Goal: Task Accomplishment & Management: Manage account settings

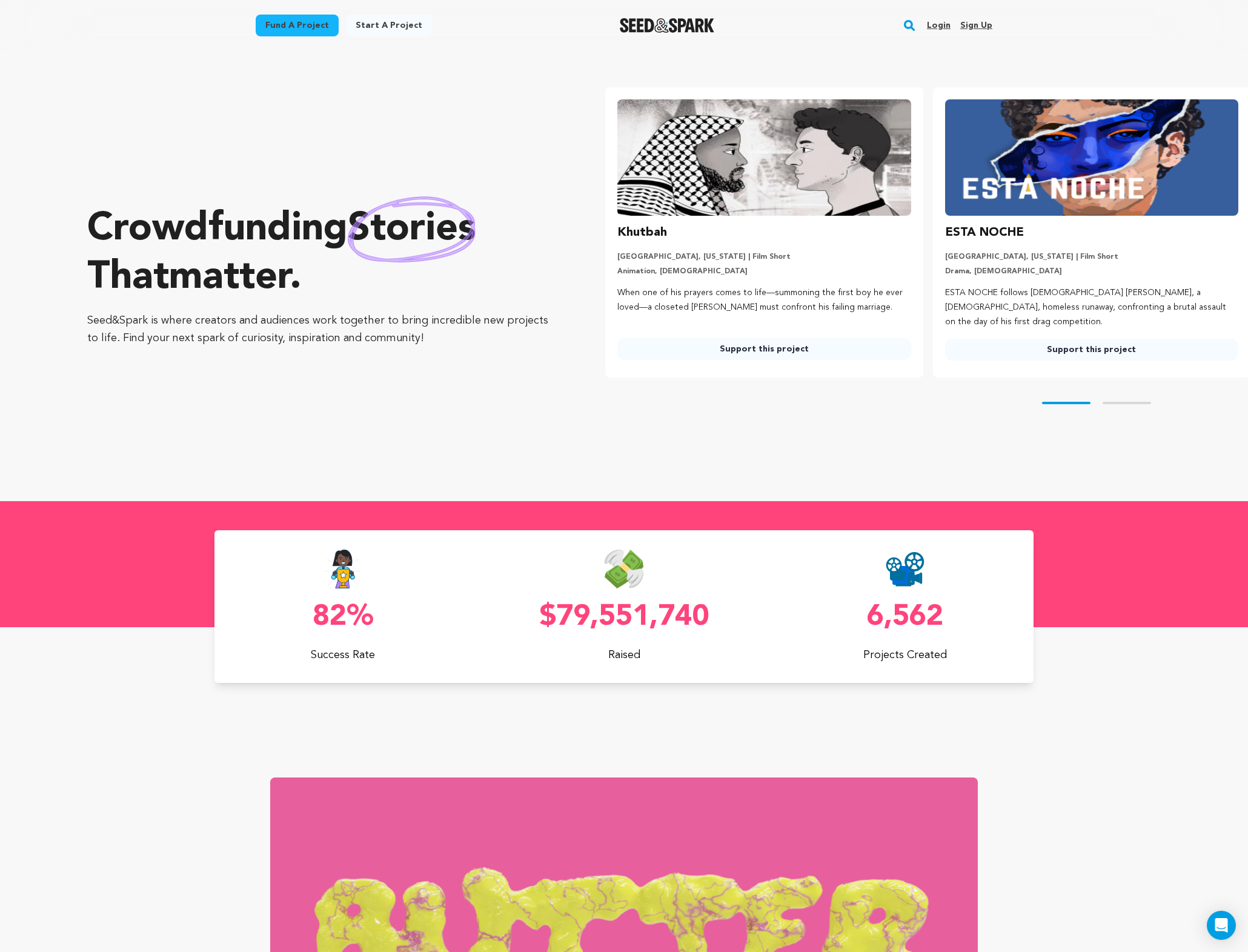
click at [943, 29] on link "Login" at bounding box center [938, 25] width 23 height 19
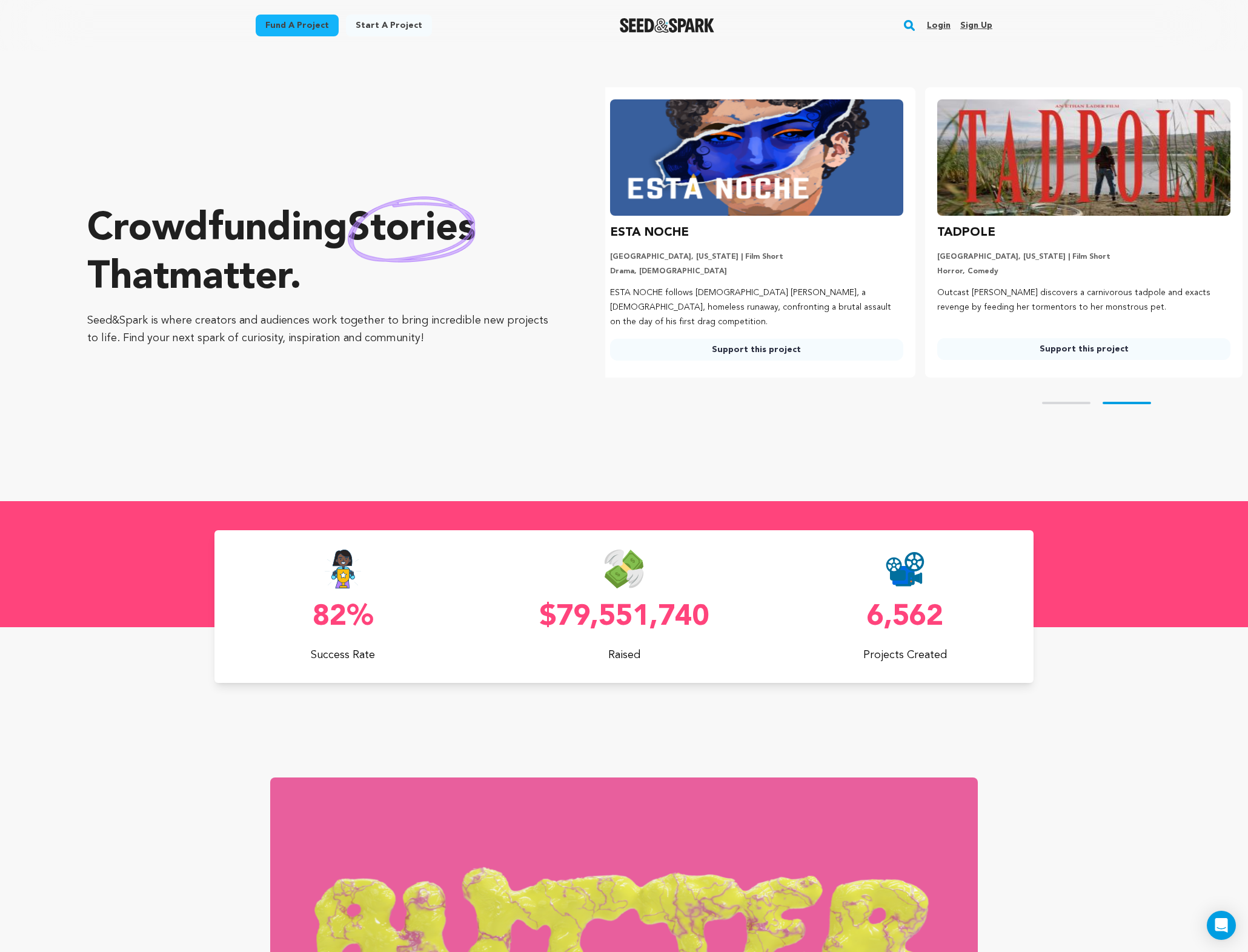
scroll to position [0, 337]
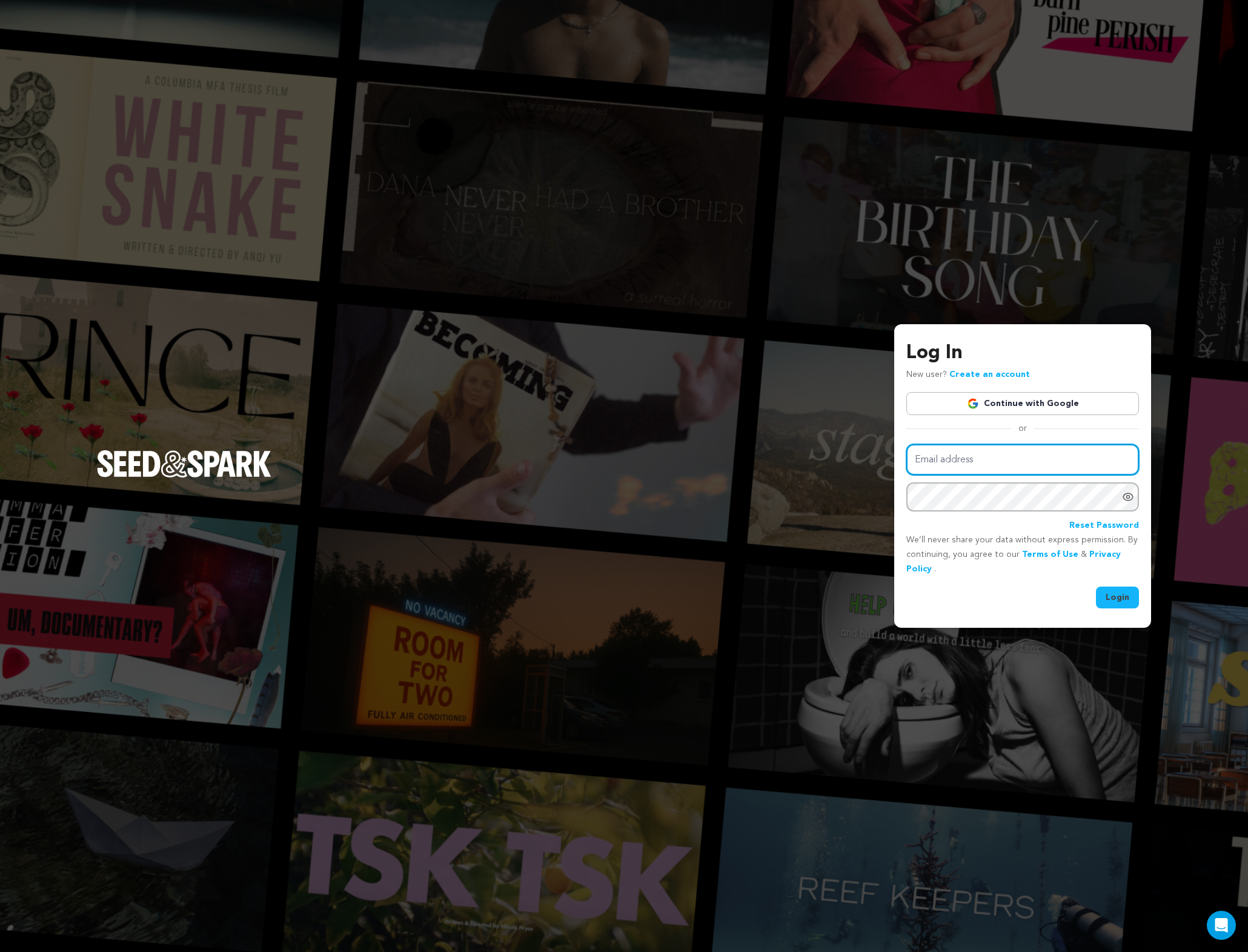
type input "[PERSON_NAME][EMAIL_ADDRESS][DOMAIN_NAME]"
click at [1125, 593] on button "Login" at bounding box center [1117, 597] width 43 height 22
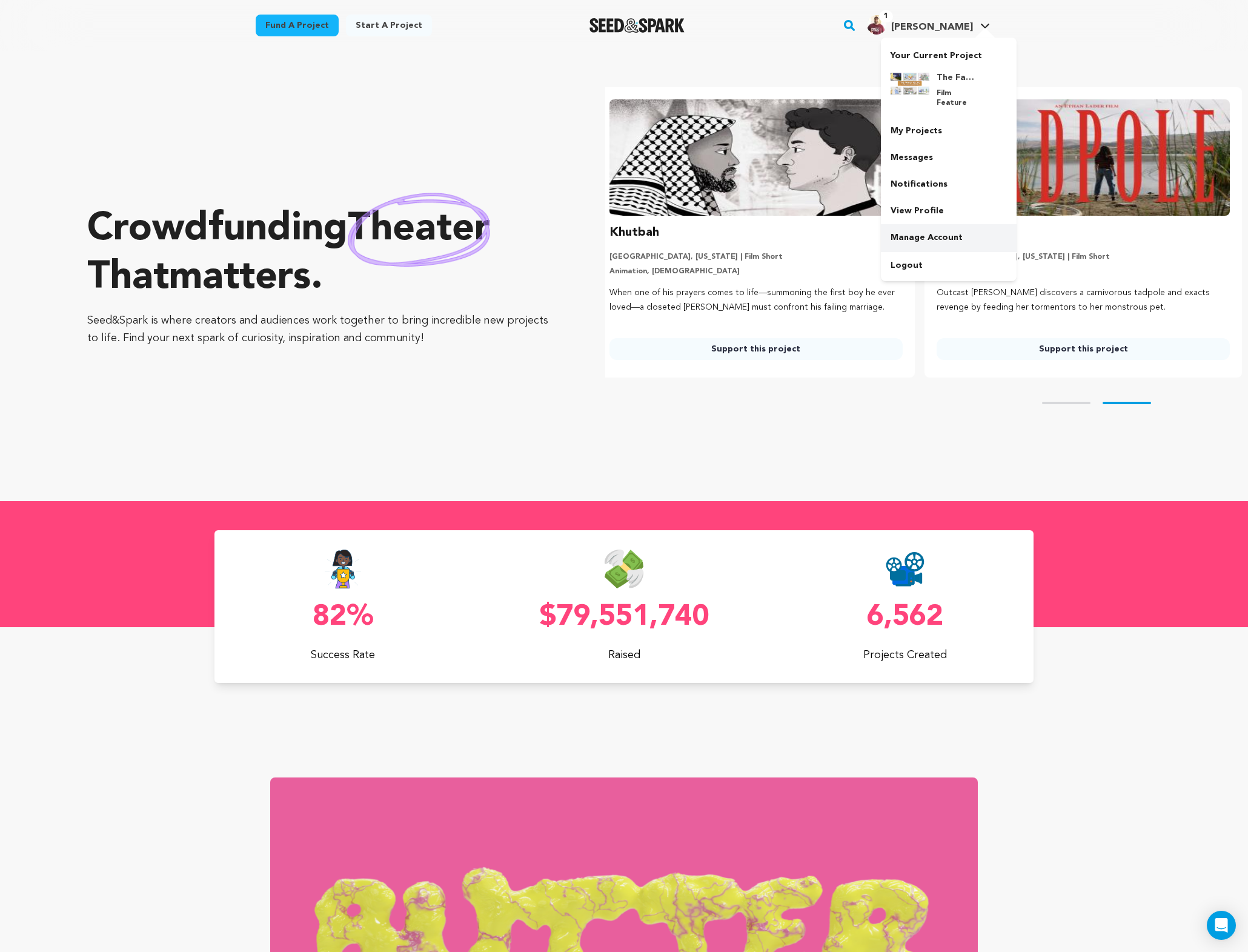
scroll to position [0, 337]
click at [911, 126] on link "My Projects" at bounding box center [948, 131] width 136 height 27
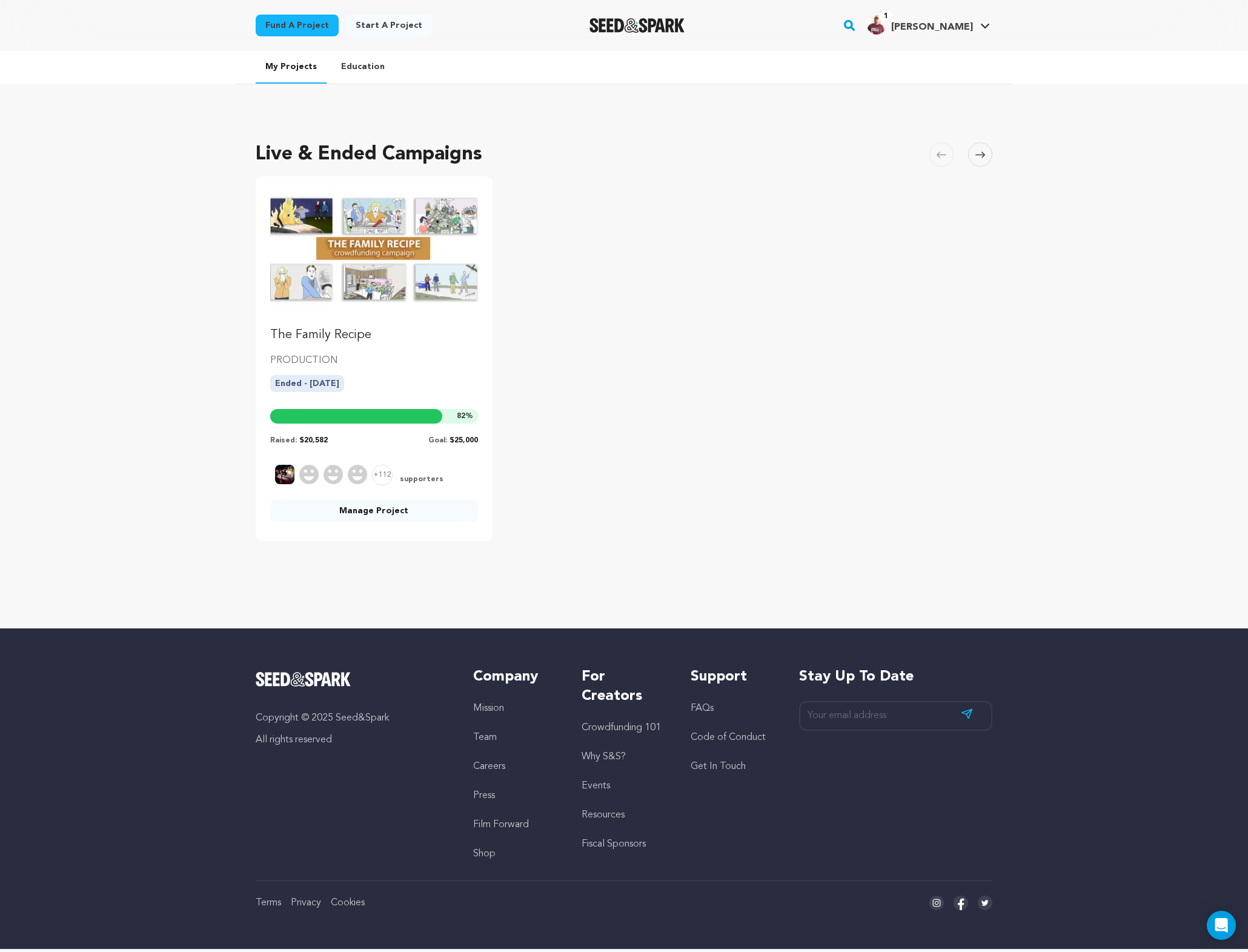
click at [391, 509] on link "Manage Project" at bounding box center [374, 511] width 208 height 22
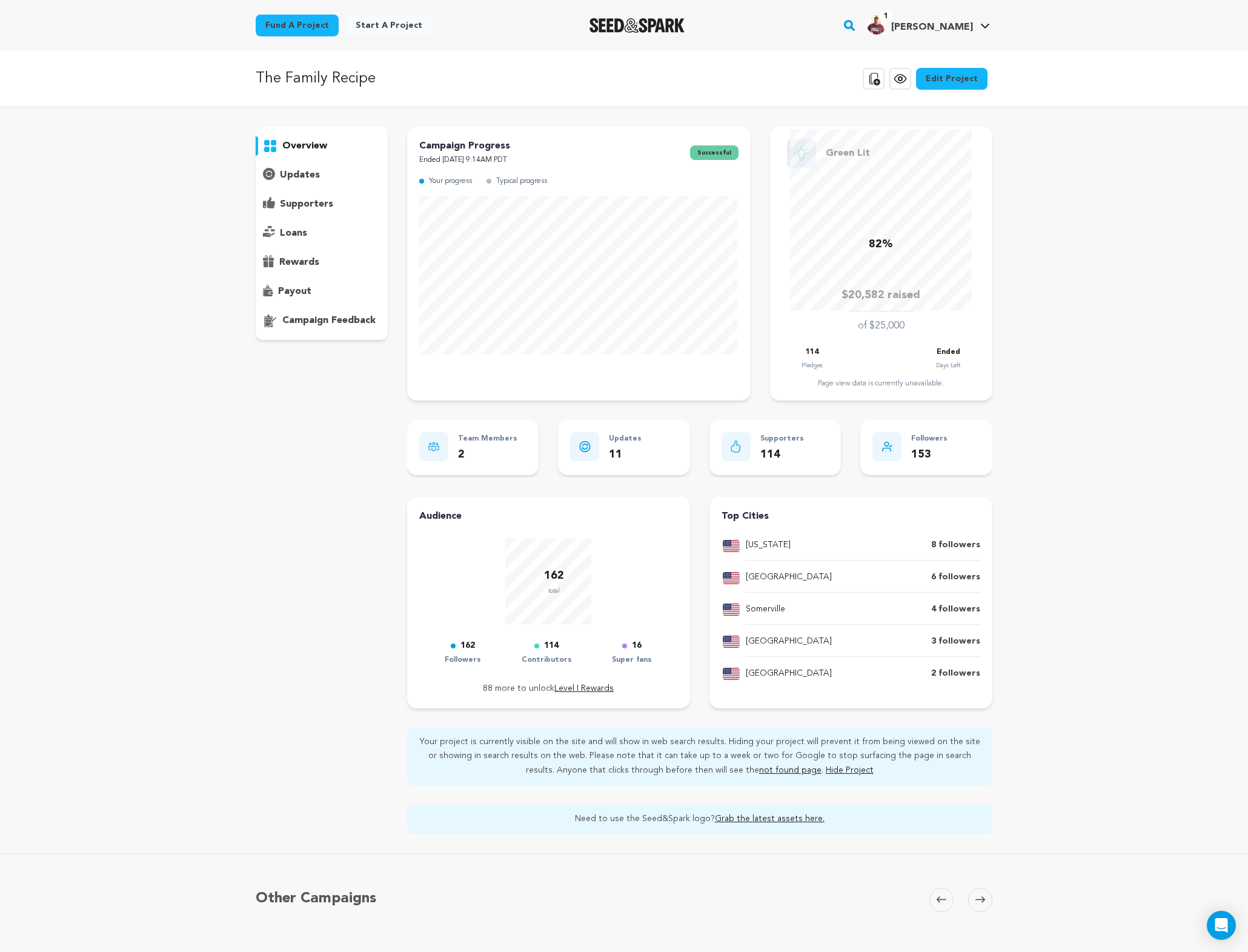
click at [315, 201] on p "supporters" at bounding box center [306, 204] width 53 height 14
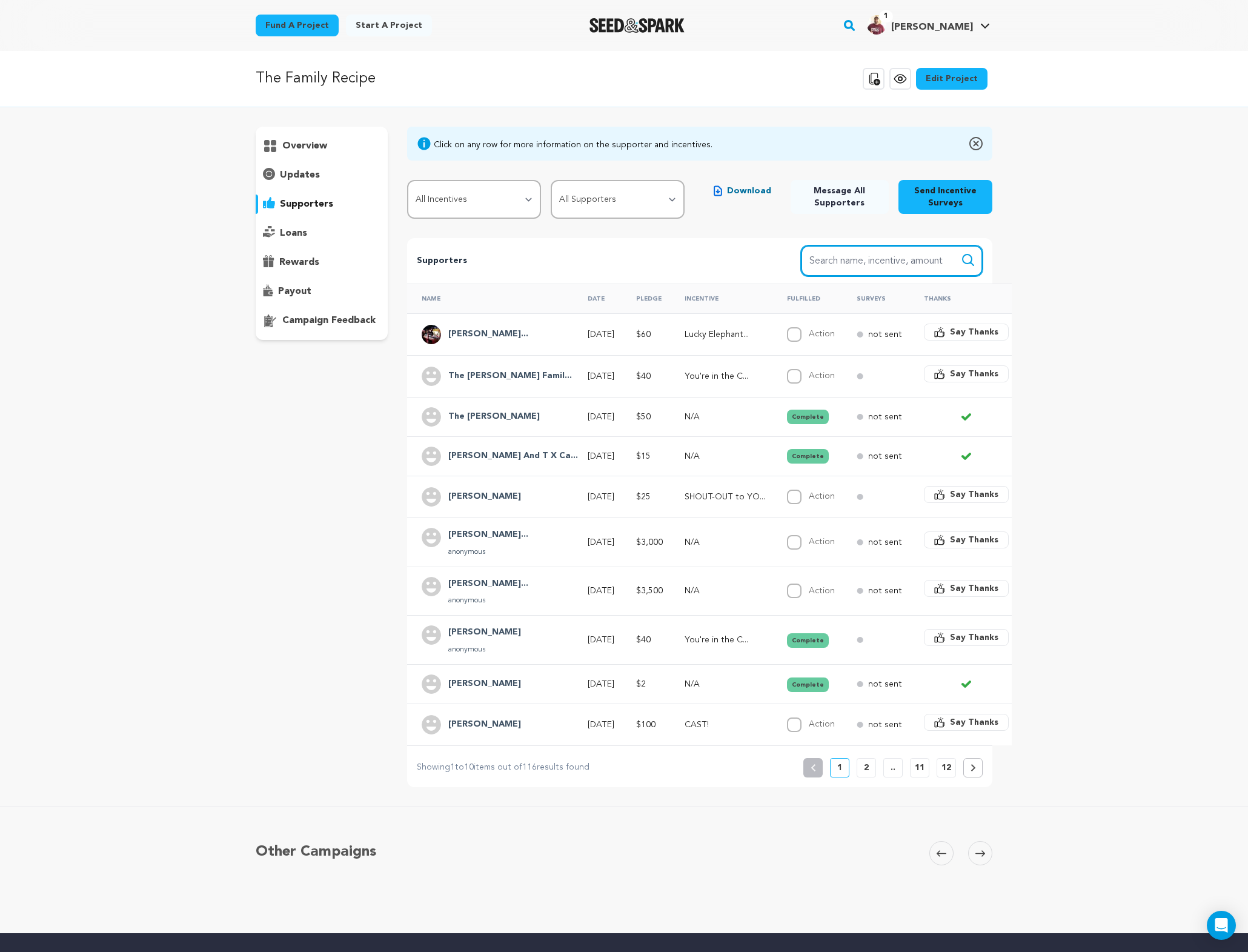
click at [872, 261] on input "Search name, item" at bounding box center [892, 260] width 182 height 31
click at [961, 253] on button "Search" at bounding box center [968, 260] width 14 height 14
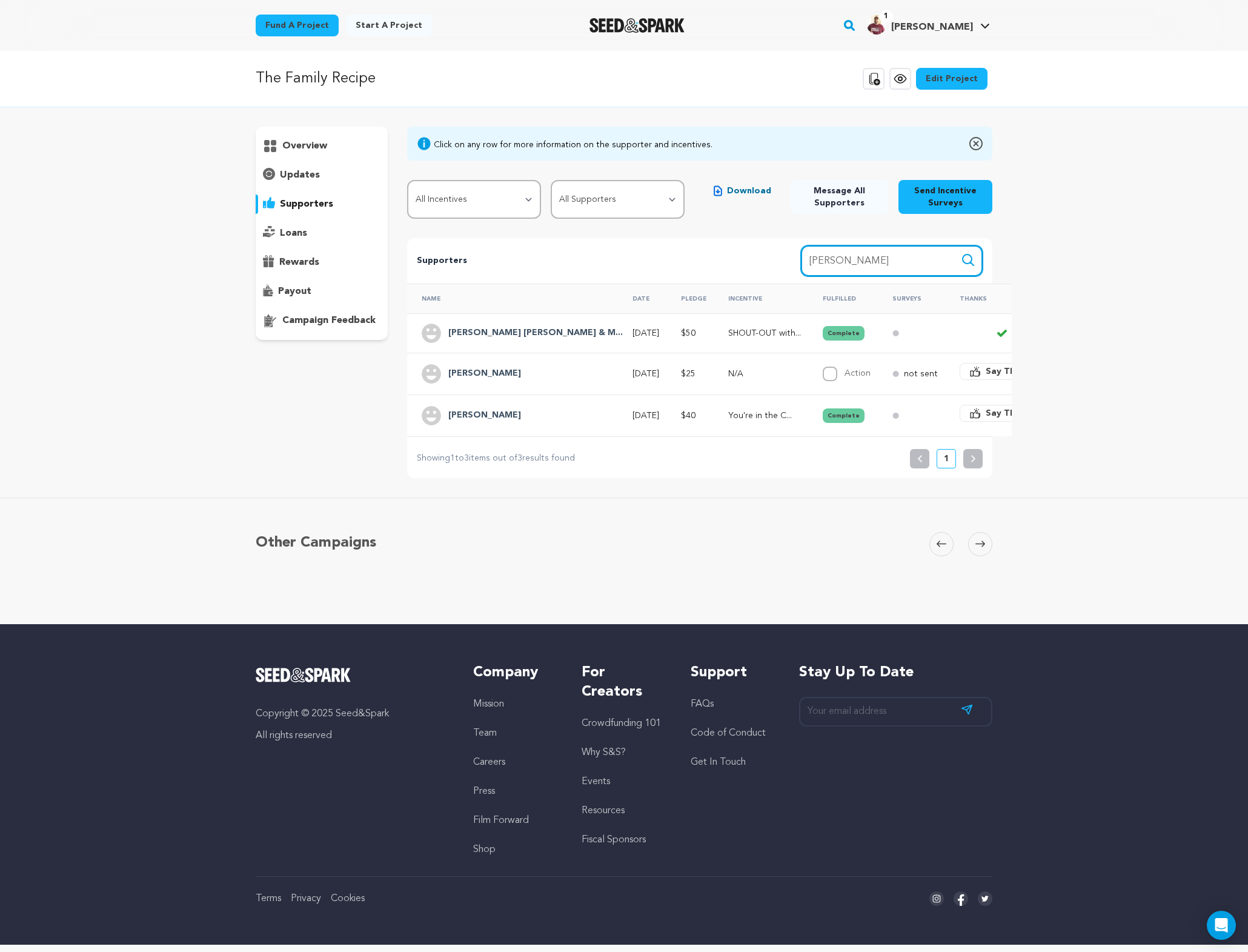
click at [879, 261] on input "mike" at bounding box center [892, 260] width 182 height 31
type input "m"
click at [961, 253] on button "Search" at bounding box center [968, 260] width 14 height 14
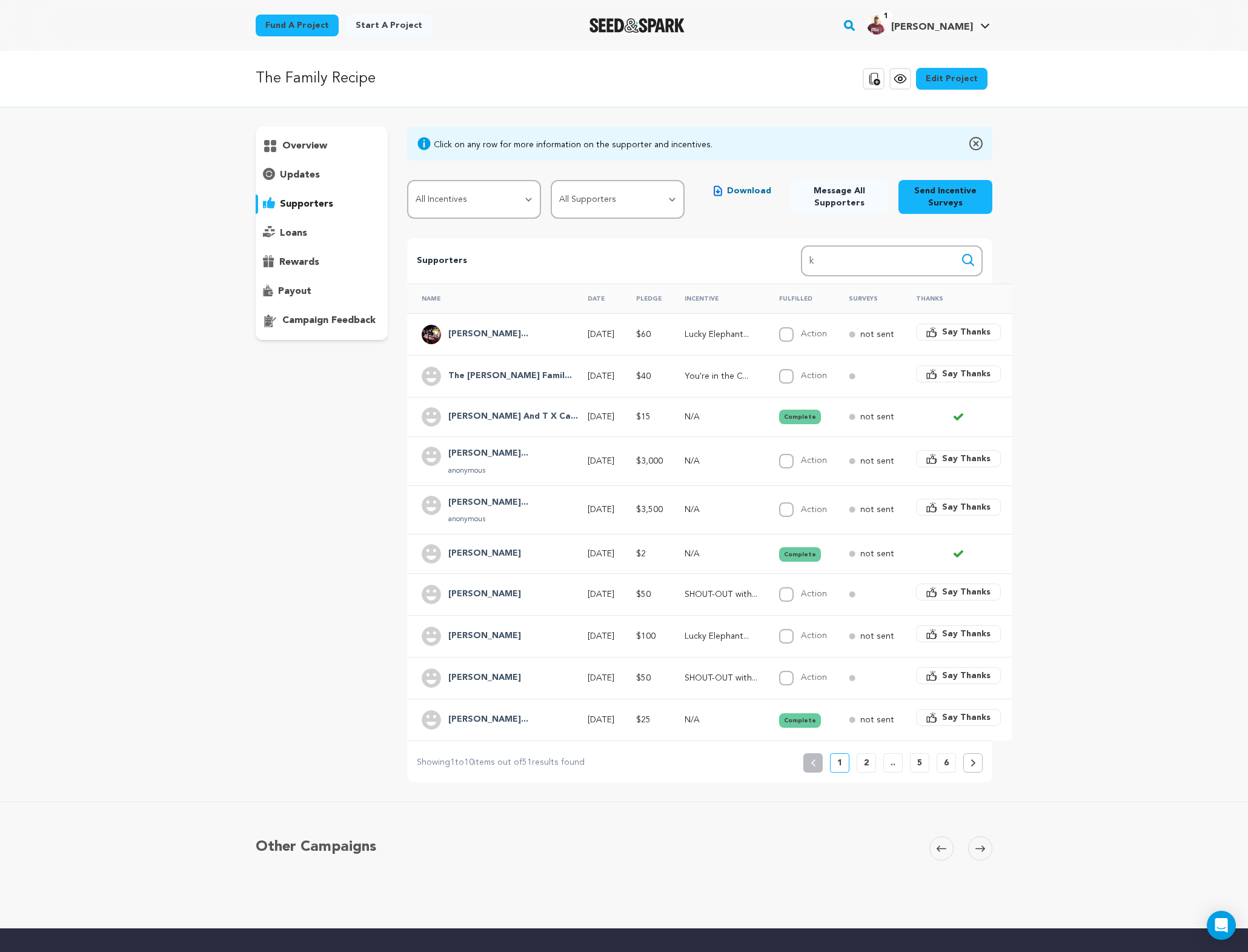
click at [871, 757] on button "2" at bounding box center [866, 762] width 19 height 19
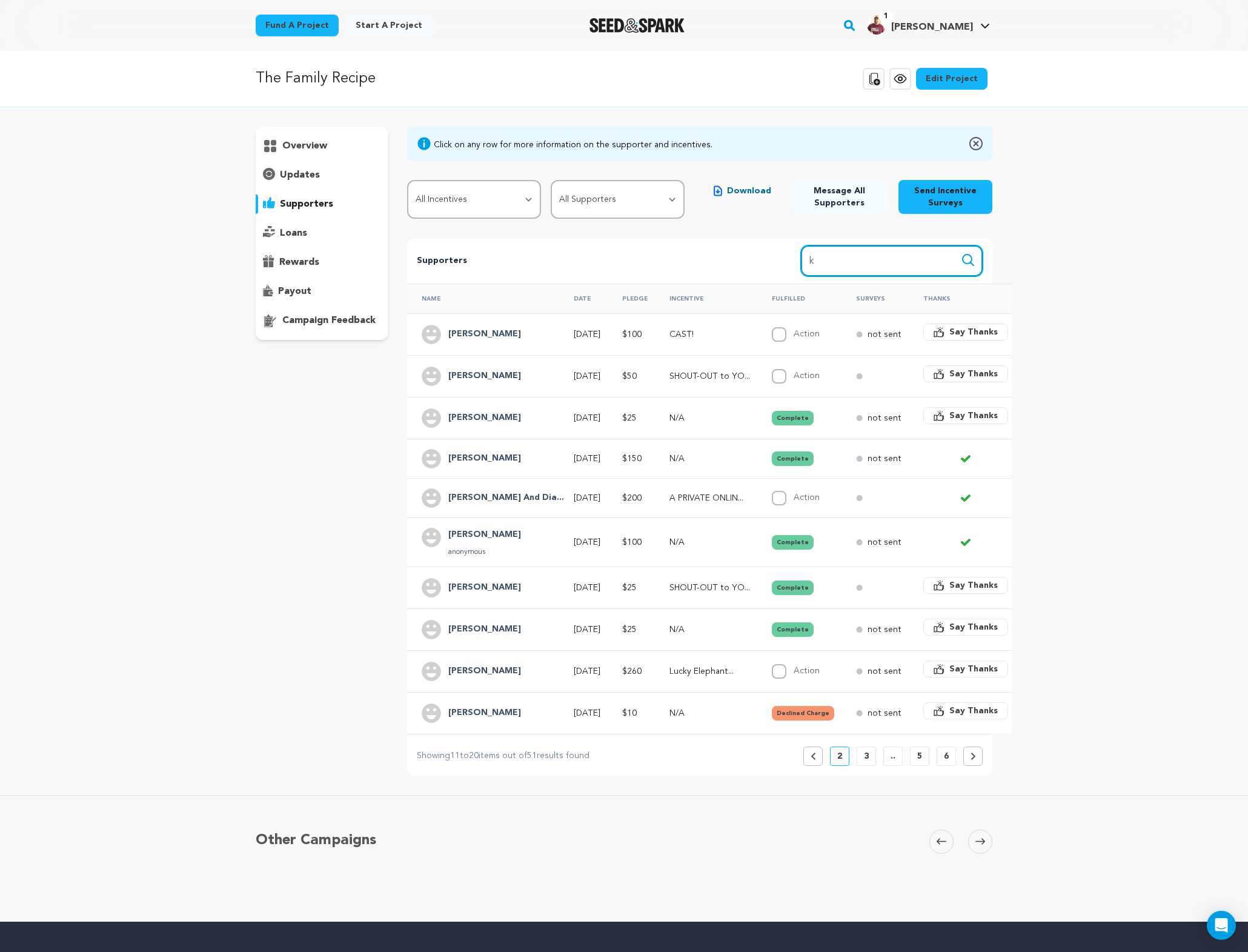
drag, startPoint x: 826, startPoint y: 257, endPoint x: 796, endPoint y: 259, distance: 30.1
click at [796, 259] on div "Supporters Search Search name, incentive, amount k" at bounding box center [700, 261] width 585 height 45
paste input "Kowalenko"
type input "Kowalenko"
click at [961, 253] on button "Search" at bounding box center [968, 260] width 14 height 14
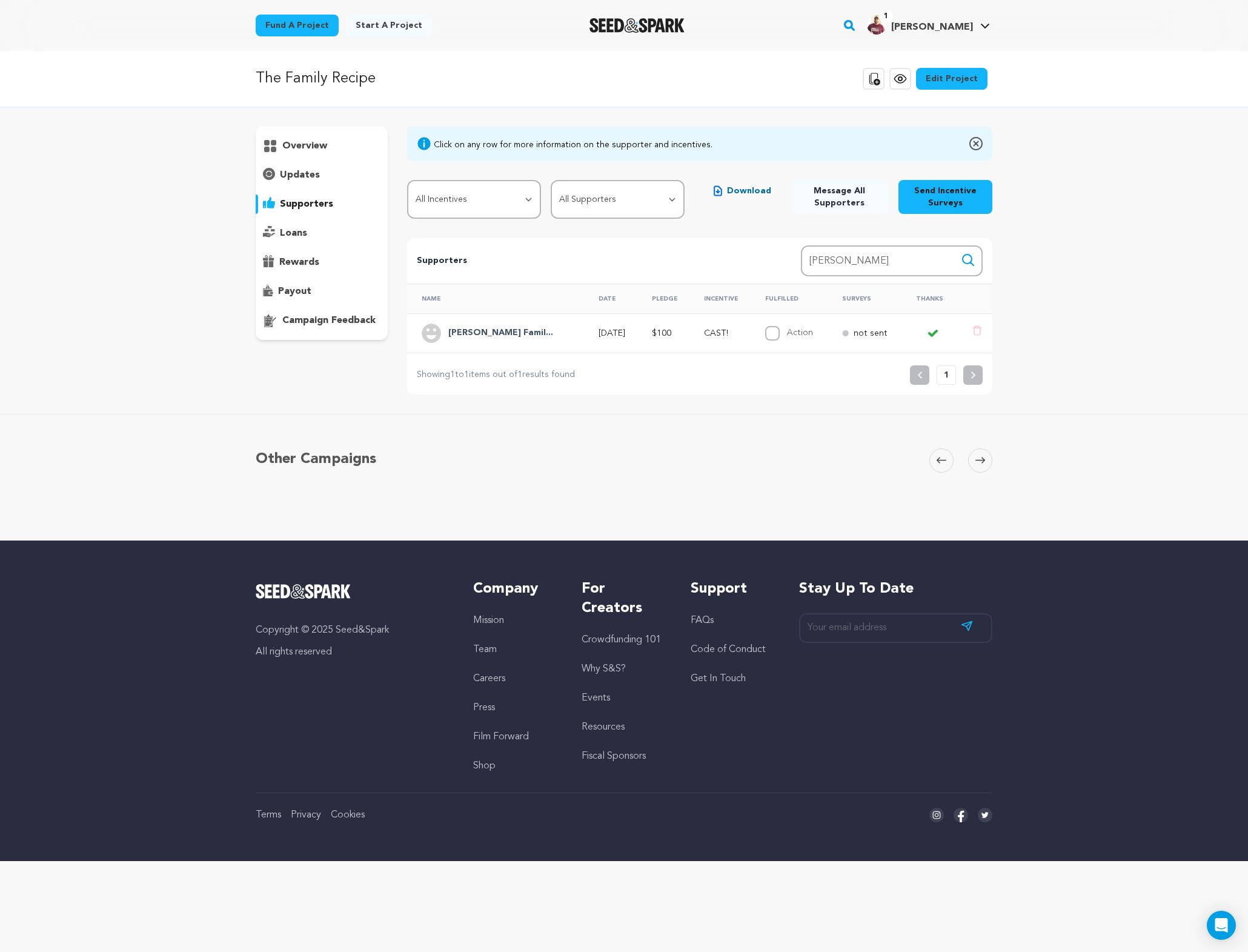
click at [476, 331] on h4 "Kowalenko Famil..." at bounding box center [501, 333] width 105 height 14
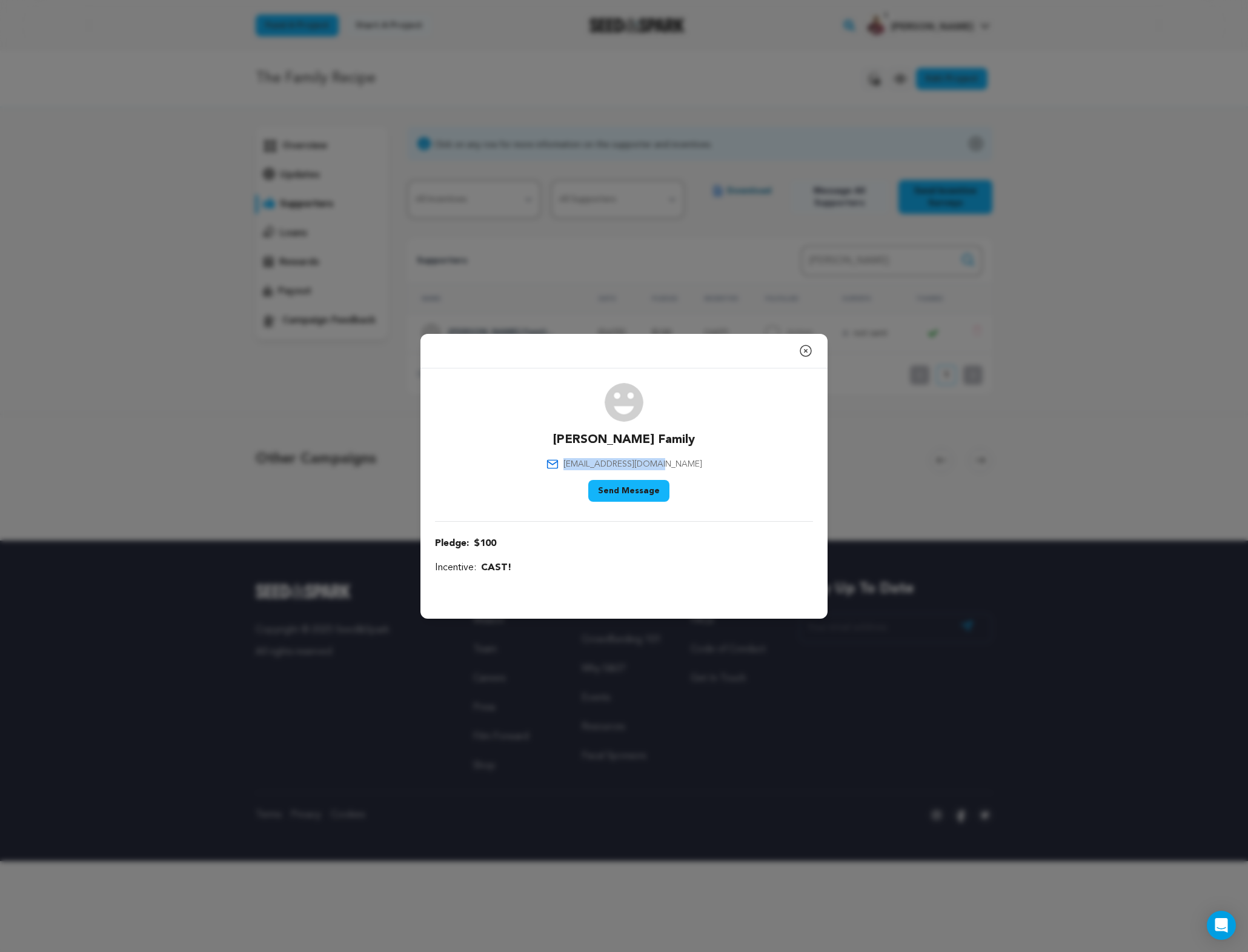
drag, startPoint x: 683, startPoint y: 463, endPoint x: 582, endPoint y: 465, distance: 101.0
click at [582, 465] on div "Kowalenko Family mkkowalwnko@yahoo.com Say Thank You Send Message" at bounding box center [624, 445] width 378 height 124
copy span "mkkowalwnko@yahoo.com"
drag, startPoint x: 164, startPoint y: 93, endPoint x: 151, endPoint y: 90, distance: 13.3
click at [164, 92] on div "Close modal Kowalenko Family mkkowalwnko@yahoo.com" at bounding box center [624, 476] width 1248 height 952
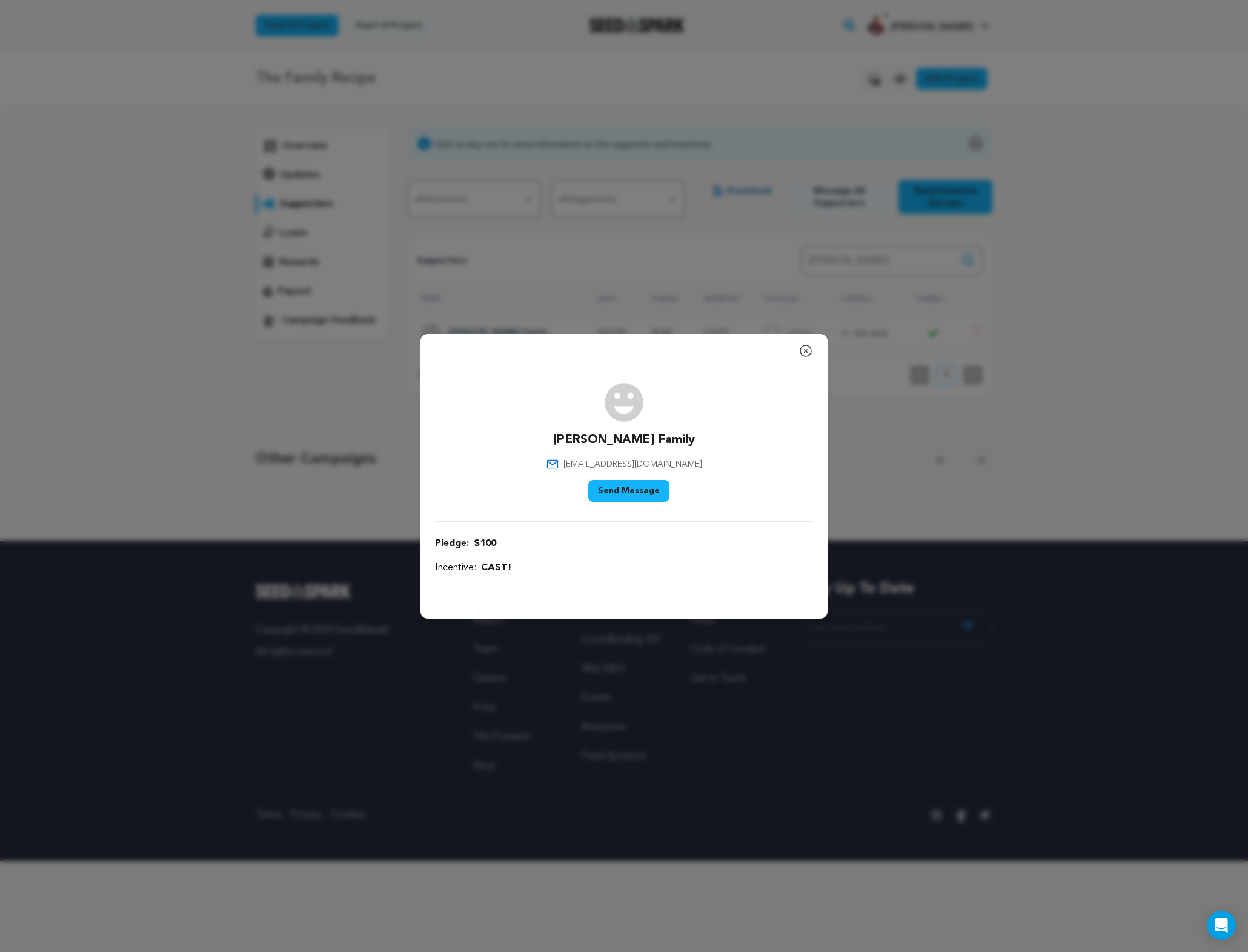
click at [222, 134] on div "Close modal Kowalenko Family mkkowalwnko@yahoo.com" at bounding box center [624, 476] width 1248 height 952
click at [804, 350] on icon "button" at bounding box center [805, 351] width 14 height 14
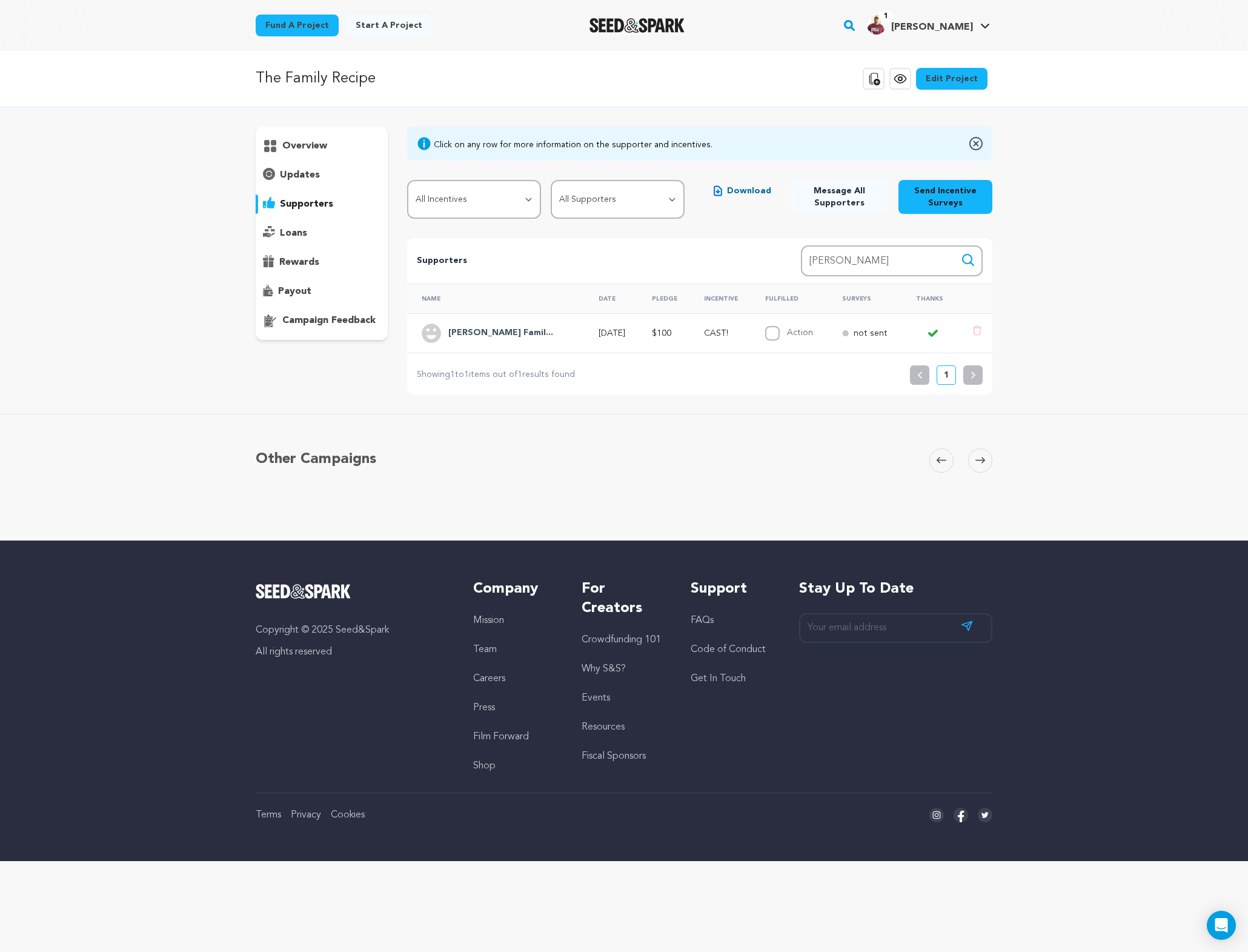
click at [498, 329] on h4 "Kowalenko Famil..." at bounding box center [501, 333] width 105 height 14
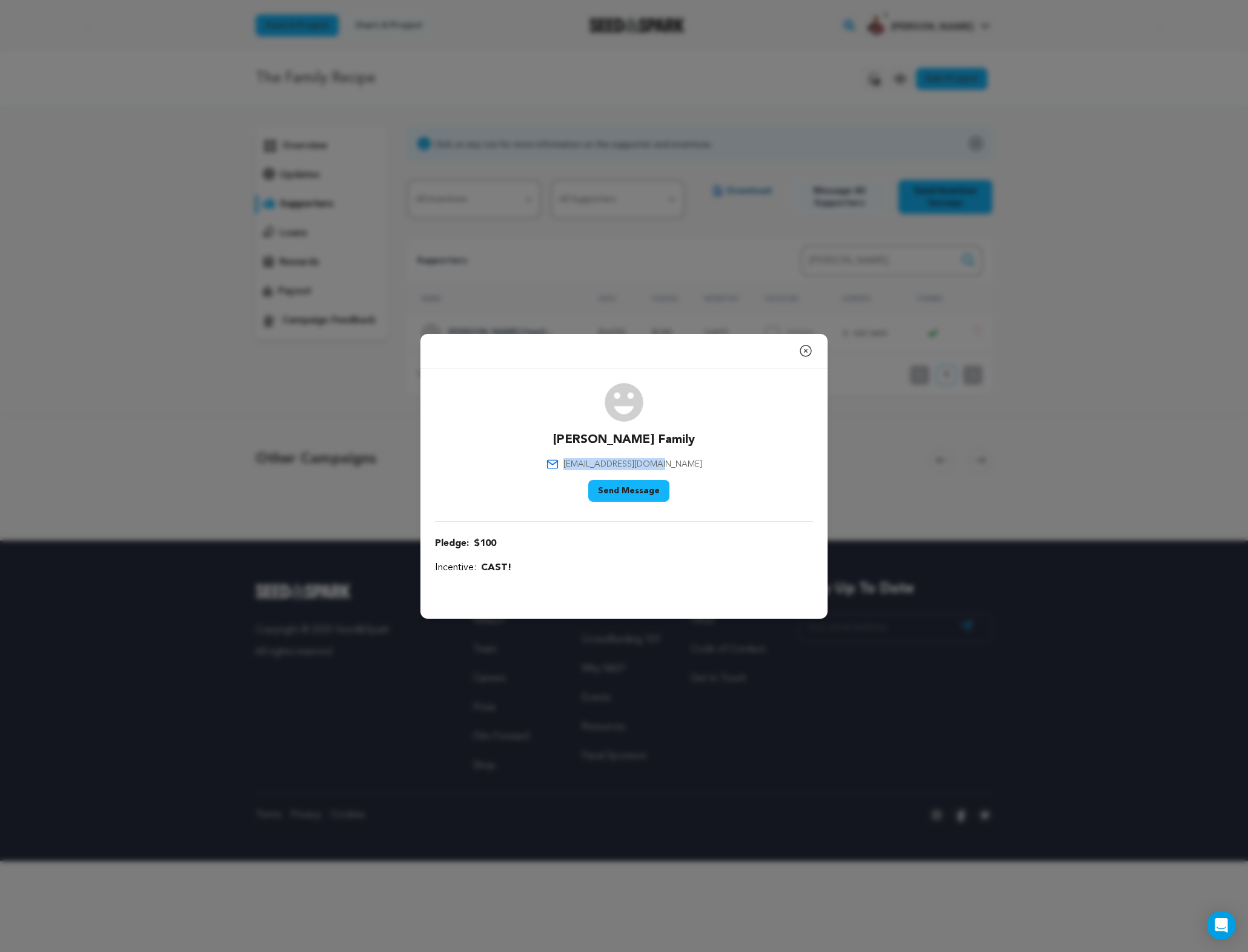
drag, startPoint x: 682, startPoint y: 462, endPoint x: 580, endPoint y: 463, distance: 102.0
click at [580, 463] on p "mkkowalwnko@yahoo.com" at bounding box center [624, 464] width 156 height 12
copy span "mkkowalwnko@yahoo.com"
